Goal: Task Accomplishment & Management: Use online tool/utility

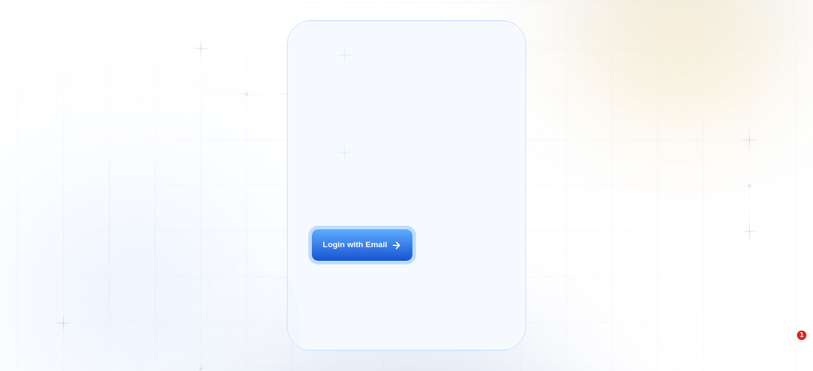
click at [234, 233] on div "Login ‍ Welcome to GigRadar. AI Business Manager for Agencies Login with Email …" at bounding box center [406, 185] width 813 height 371
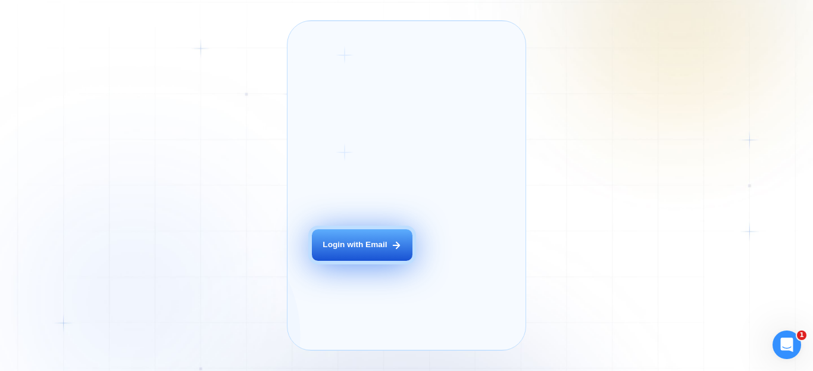
click at [345, 251] on div "Login with Email" at bounding box center [355, 244] width 64 height 11
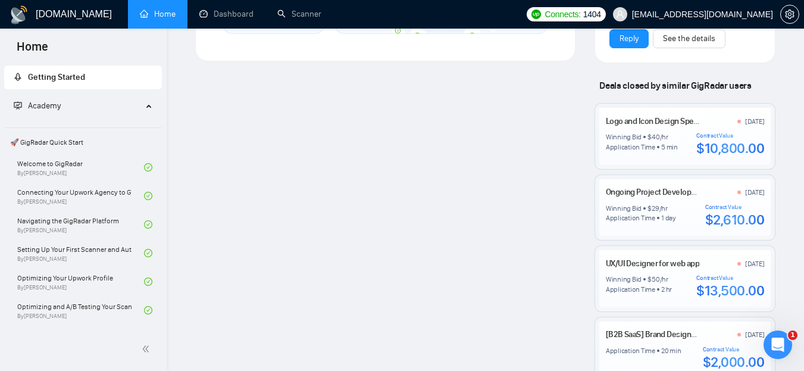
scroll to position [945, 0]
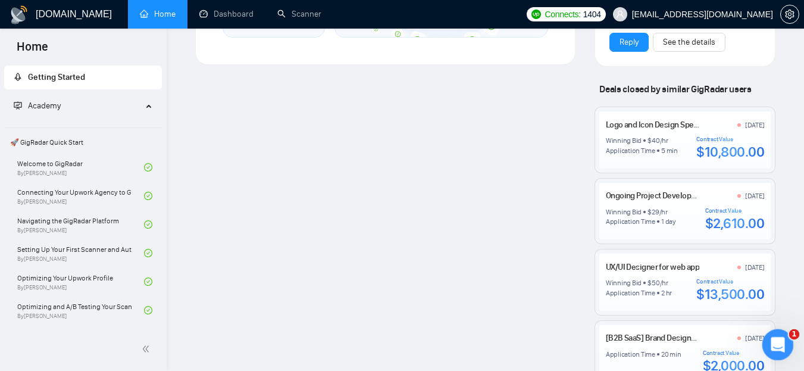
click at [783, 343] on icon "Open Intercom Messenger" at bounding box center [777, 343] width 20 height 20
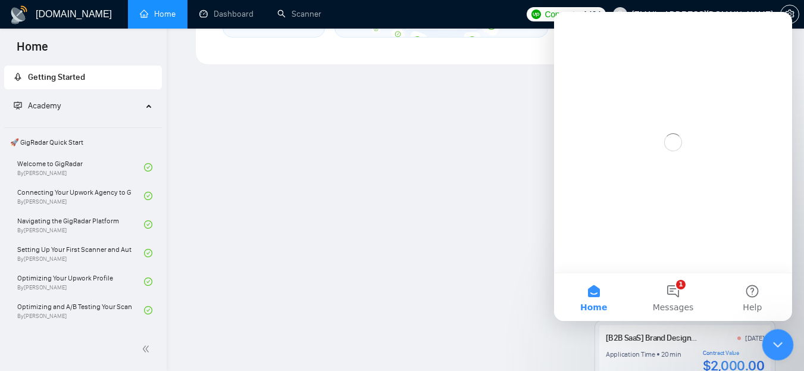
scroll to position [0, 0]
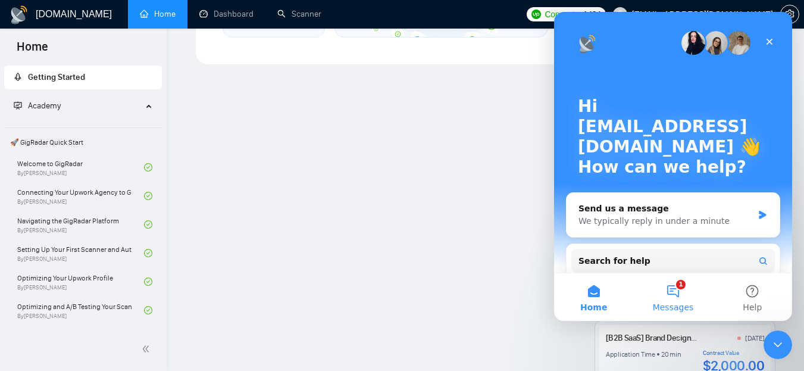
click at [684, 290] on button "1 Messages" at bounding box center [672, 297] width 79 height 48
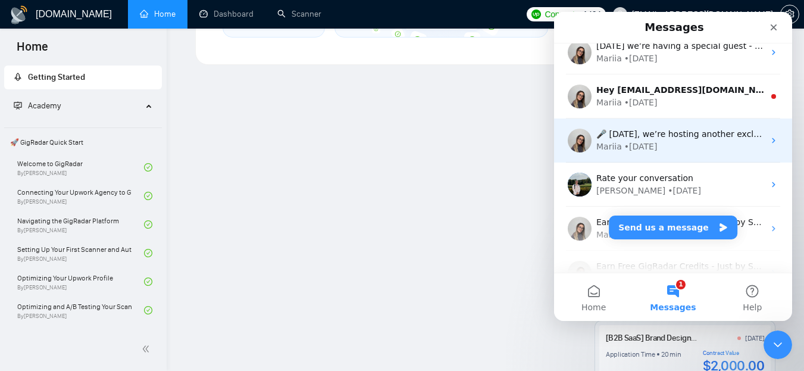
scroll to position [23, 0]
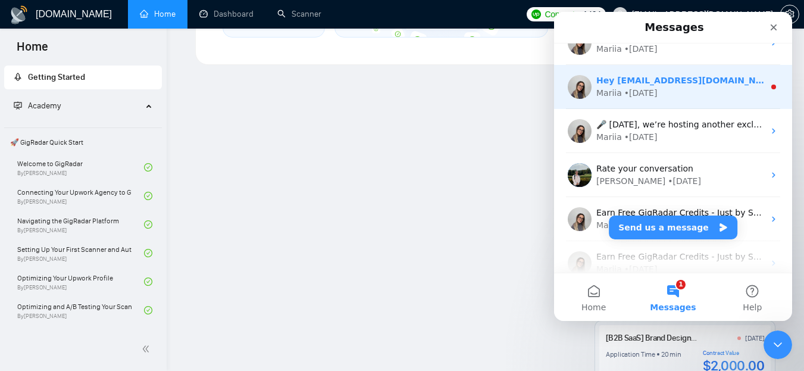
click at [667, 90] on div "Mariia • 1w ago" at bounding box center [680, 93] width 168 height 13
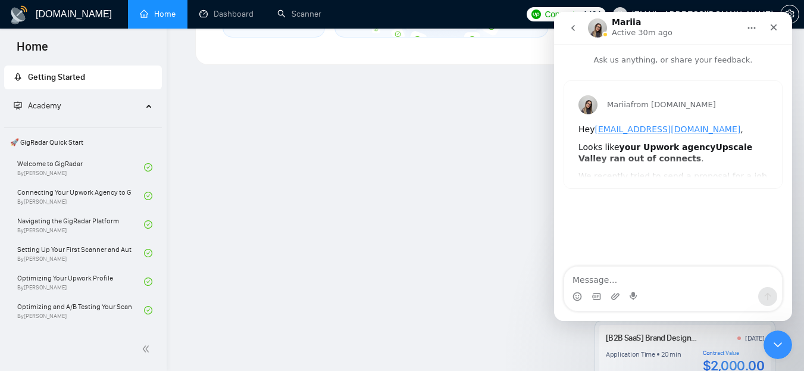
click at [571, 30] on icon "go back" at bounding box center [573, 28] width 10 height 10
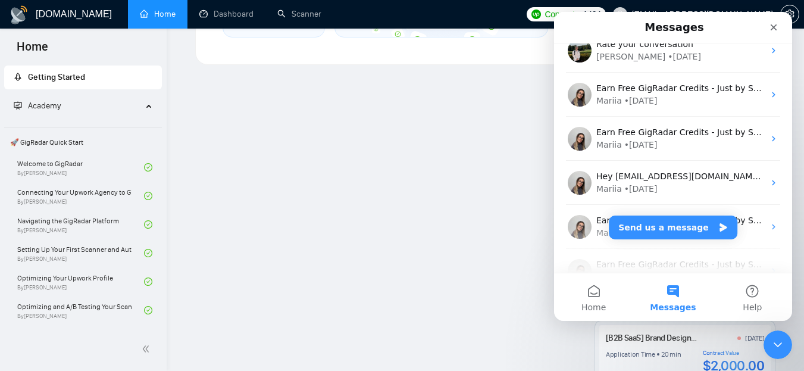
scroll to position [0, 0]
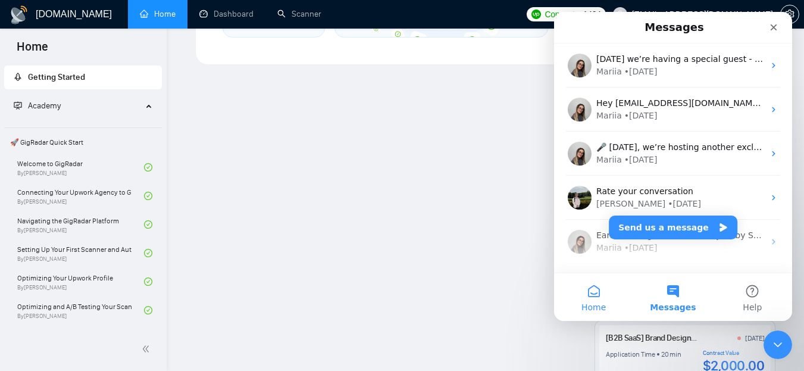
click at [599, 292] on button "Home" at bounding box center [593, 297] width 79 height 48
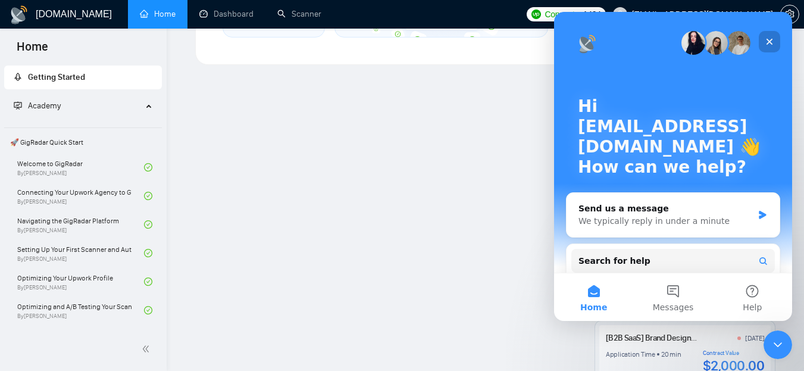
click at [767, 44] on icon "Close" at bounding box center [770, 42] width 7 height 7
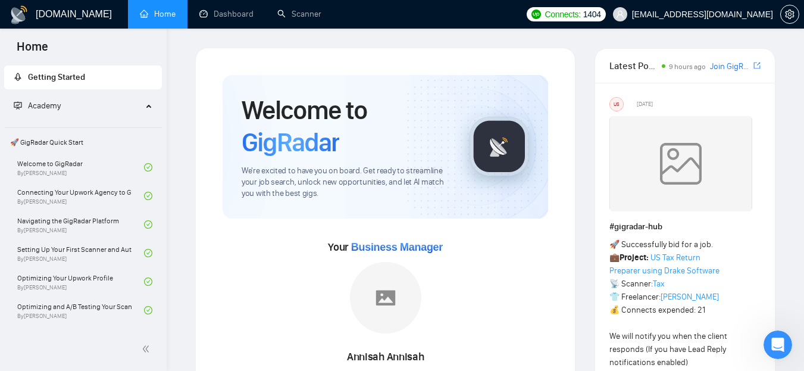
click at [103, 104] on span "Academy" at bounding box center [78, 106] width 129 height 24
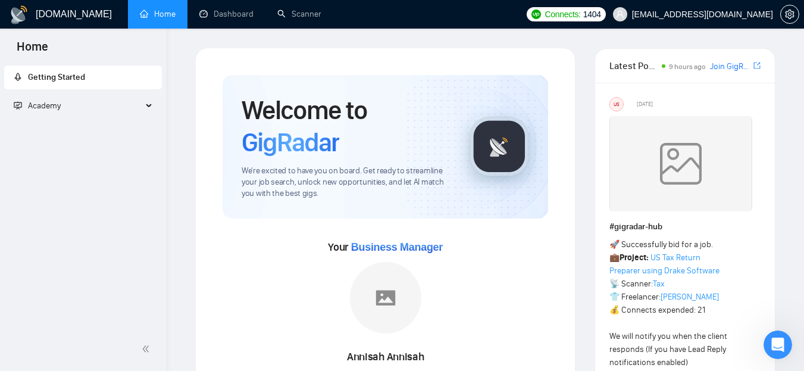
click at [74, 112] on span "Academy" at bounding box center [78, 106] width 129 height 24
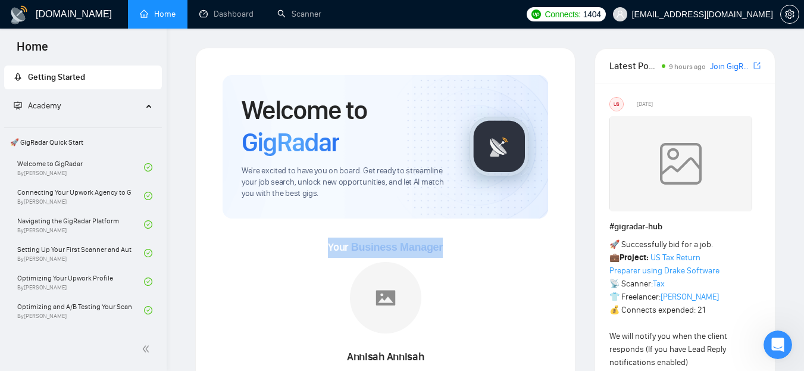
drag, startPoint x: 329, startPoint y: 246, endPoint x: 461, endPoint y: 238, distance: 132.4
click at [461, 238] on div "Your Business Manager Annisah Annisah Yaay! We have successfully added Annisah …" at bounding box center [386, 319] width 326 height 162
click at [459, 239] on div "Your Business Manager Annisah Annisah Yaay! We have successfully added Annisah …" at bounding box center [386, 319] width 326 height 162
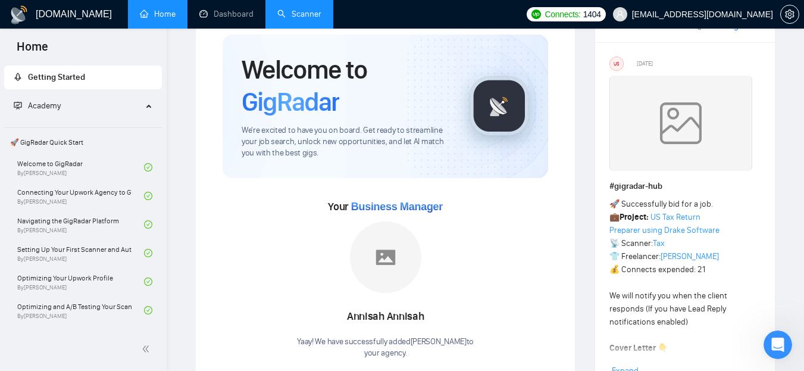
scroll to position [60, 0]
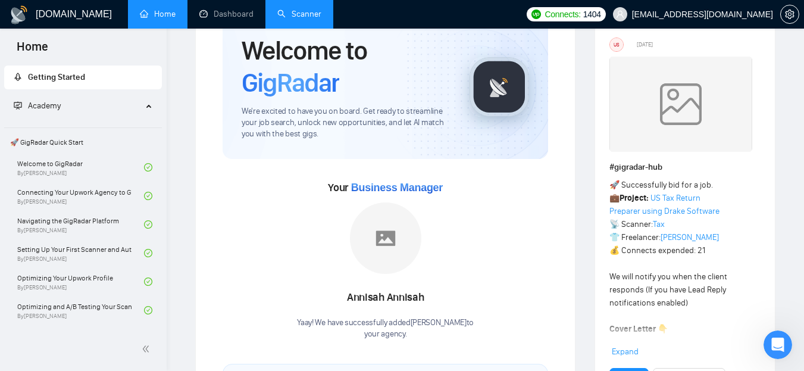
click at [308, 16] on link "Scanner" at bounding box center [299, 14] width 44 height 10
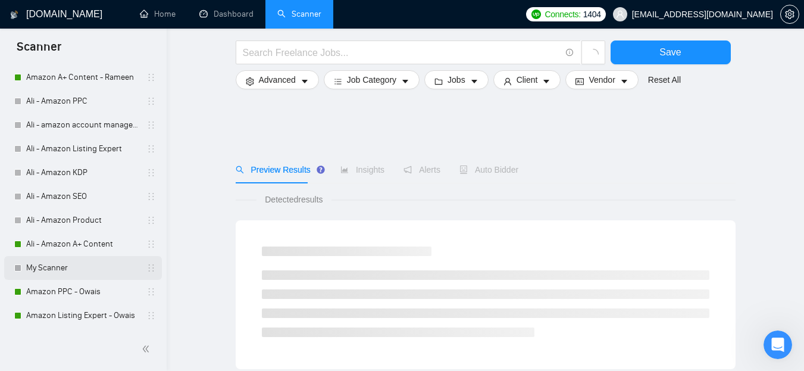
scroll to position [238, 0]
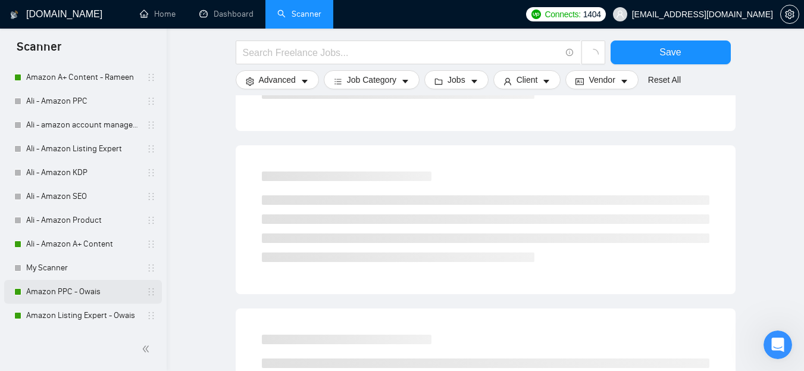
click at [77, 293] on link "Amazon PPC - Owais" at bounding box center [82, 292] width 113 height 24
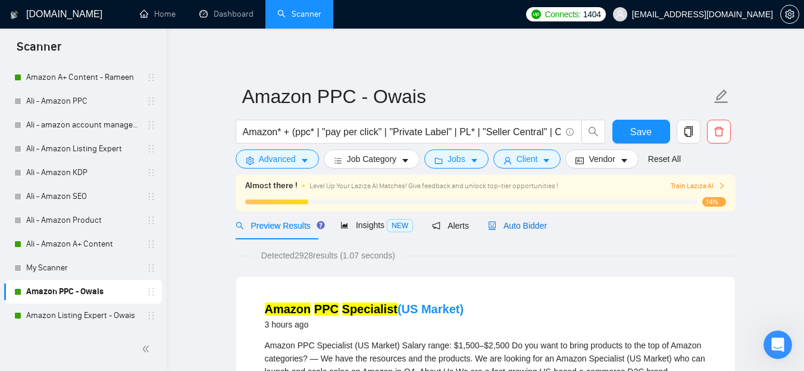
click at [513, 228] on span "Auto Bidder" at bounding box center [517, 226] width 59 height 10
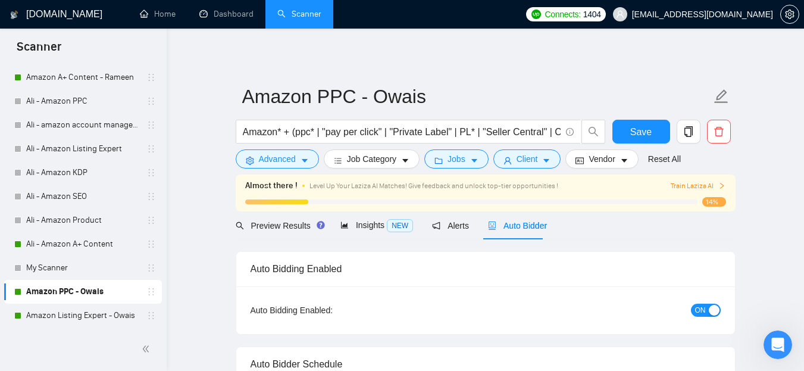
radio input "false"
radio input "true"
checkbox input "true"
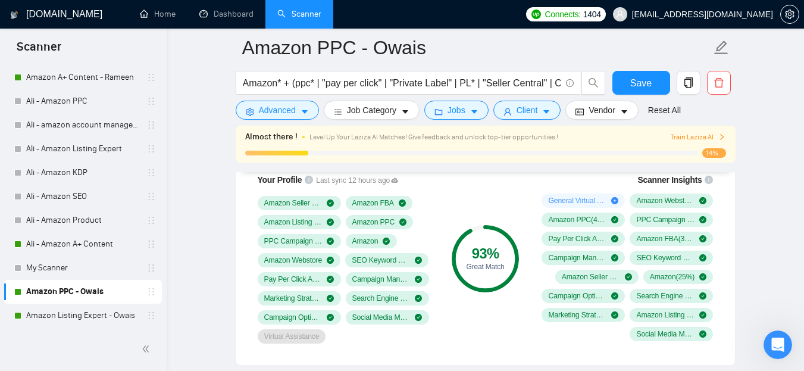
scroll to position [966, 0]
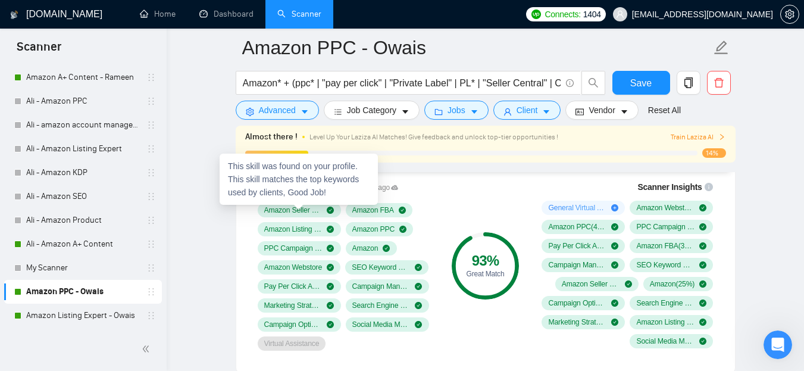
click at [294, 209] on span "Amazon Seller Central" at bounding box center [293, 210] width 58 height 10
